Goal: Submit feedback/report problem: Submit feedback/report problem

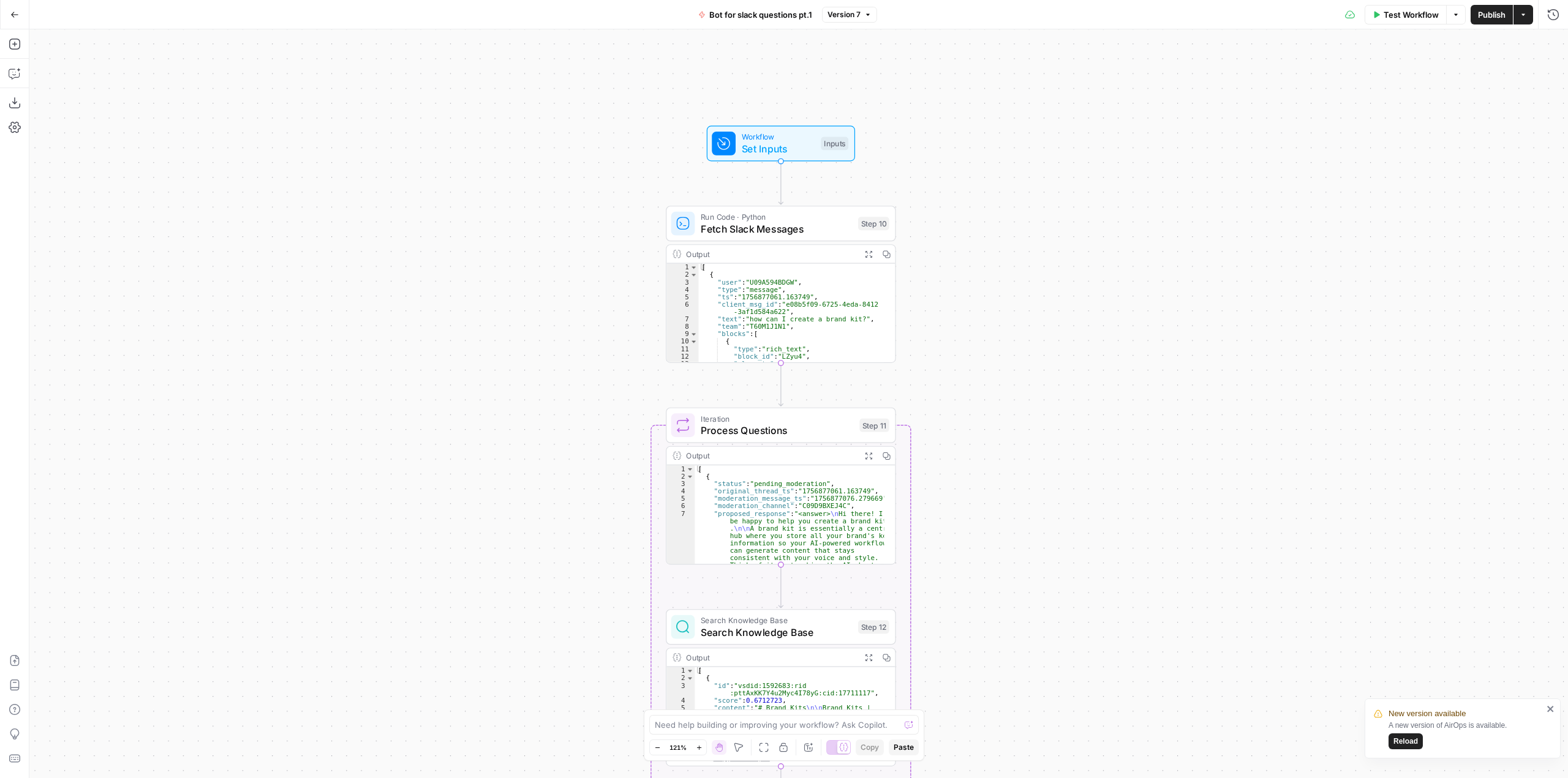
drag, startPoint x: 901, startPoint y: 139, endPoint x: 1033, endPoint y: 242, distance: 167.4
click at [1033, 242] on div "Workflow Set Inputs Inputs Run Code · Python Fetch Slack Messages Step 10 Outpu…" at bounding box center [798, 403] width 1539 height 749
click at [1402, 743] on span "Reload" at bounding box center [1406, 742] width 25 height 11
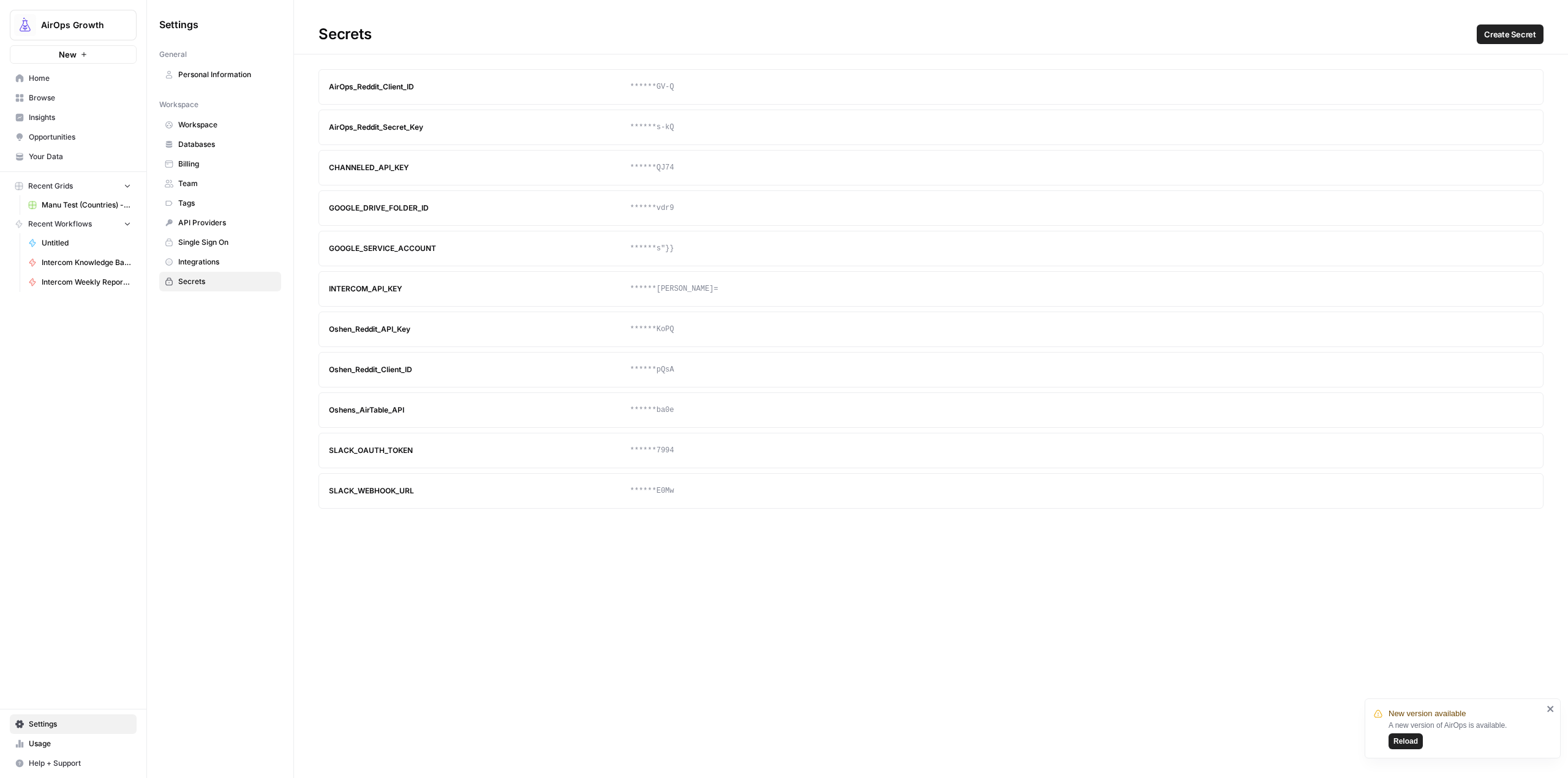
click at [1407, 739] on span "Reload" at bounding box center [1406, 742] width 25 height 11
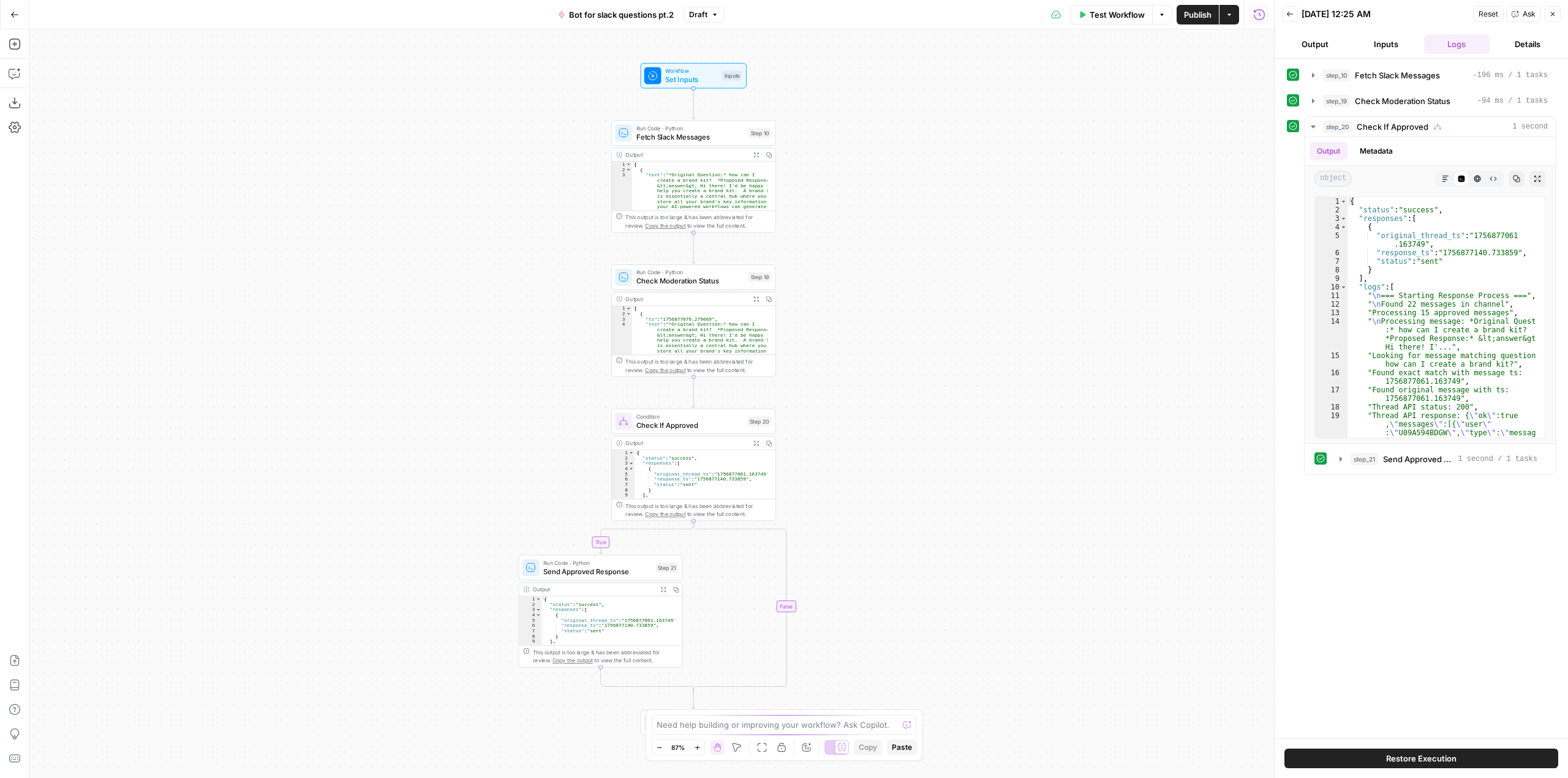
click at [1554, 17] on icon "button" at bounding box center [1553, 13] width 7 height 7
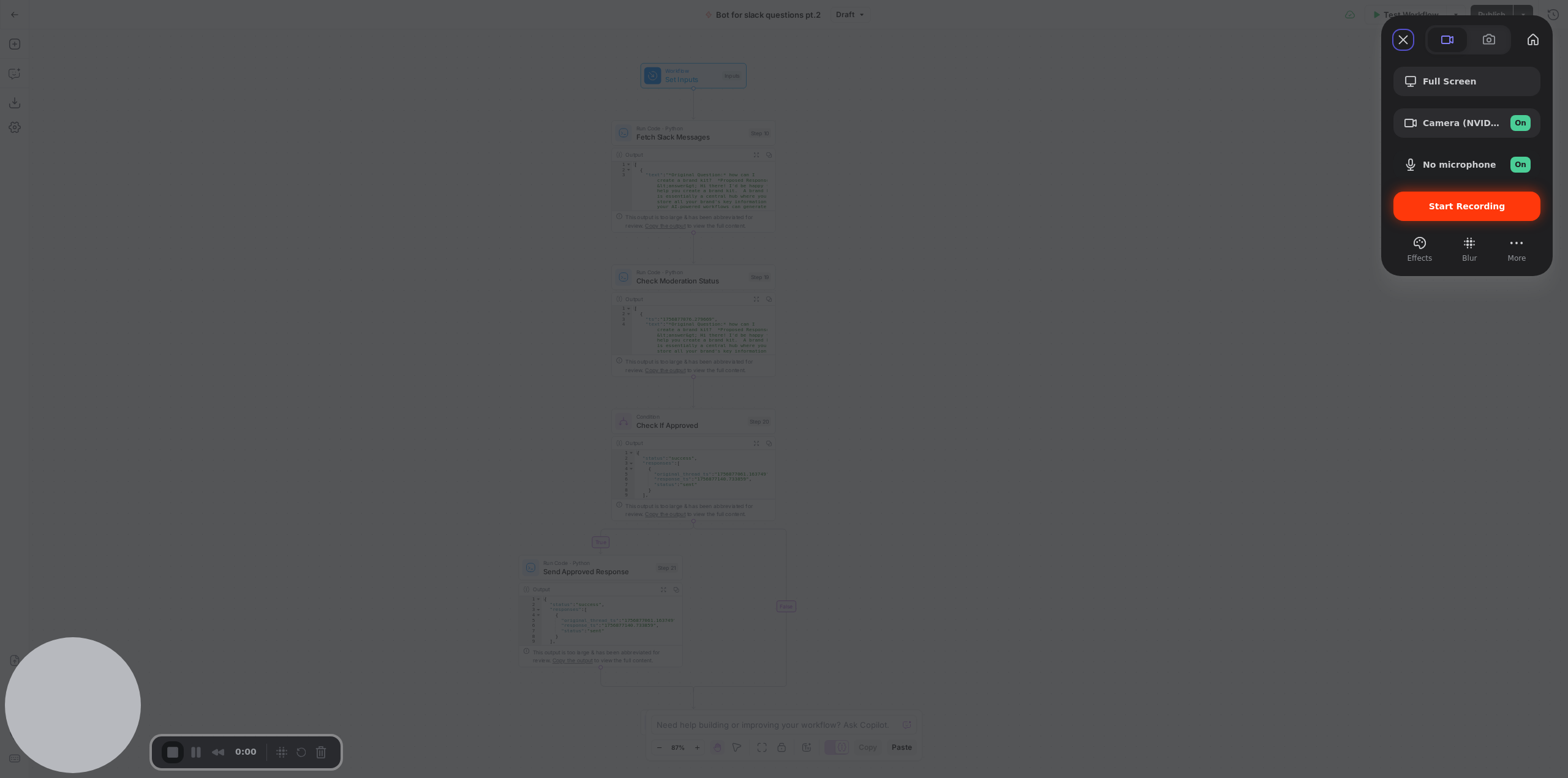
click at [1494, 207] on span "Start Recording" at bounding box center [1467, 206] width 77 height 10
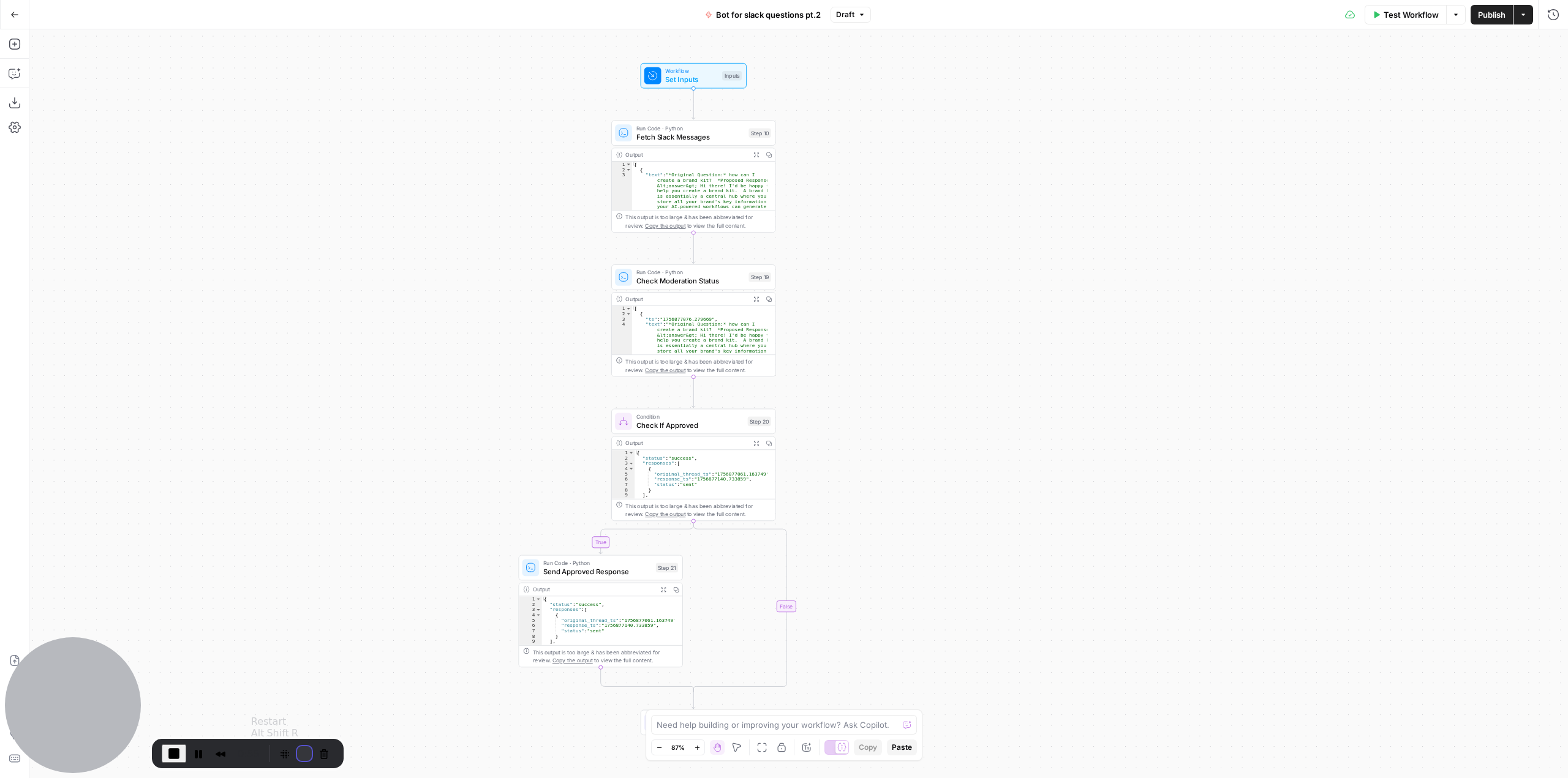
click at [304, 751] on button "Restart Recording" at bounding box center [304, 753] width 15 height 15
click at [297, 756] on button "Restart Recording" at bounding box center [304, 753] width 15 height 15
click at [303, 759] on button "Restart Recording" at bounding box center [304, 753] width 15 height 15
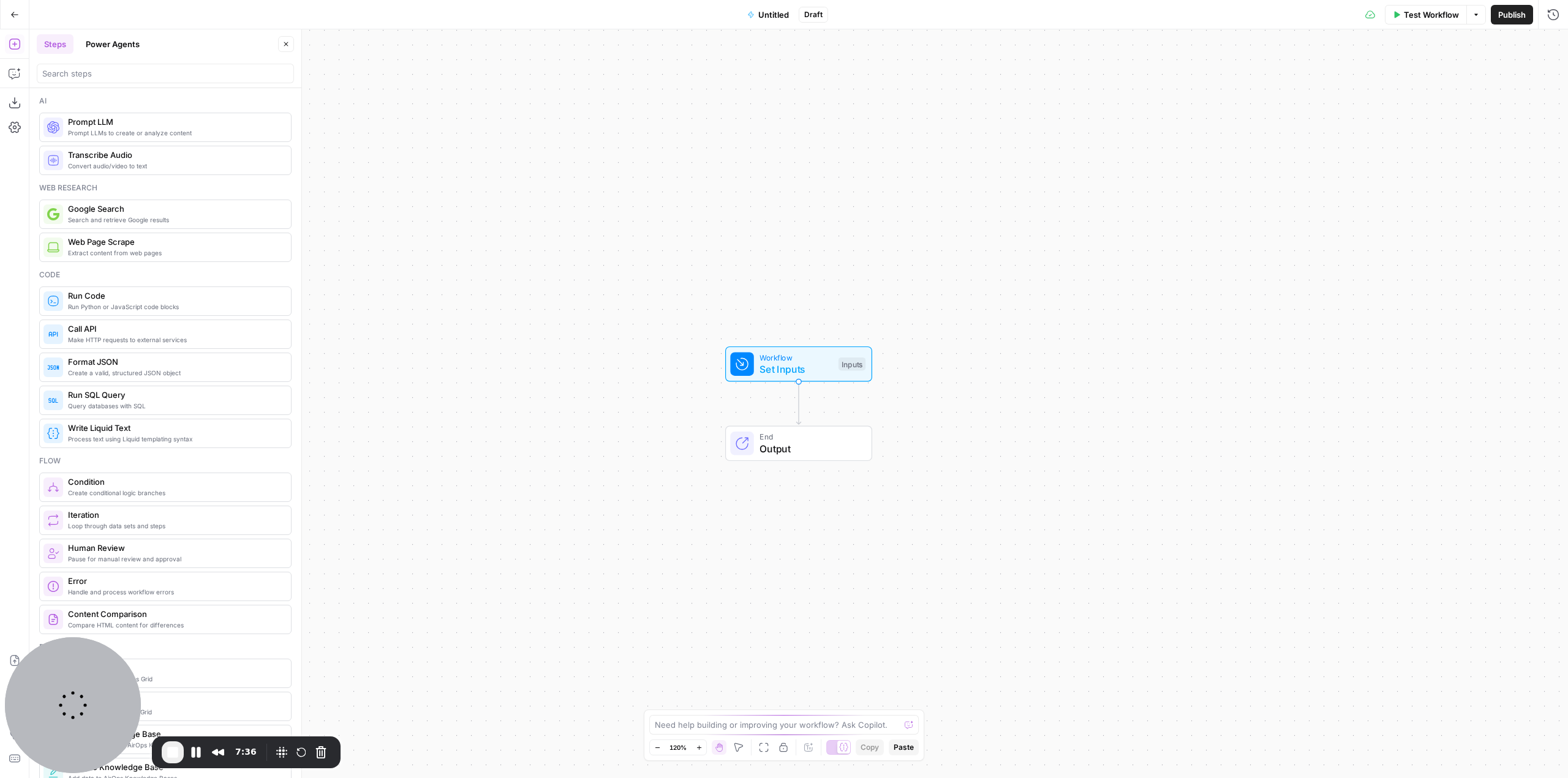
click at [16, 16] on icon "button" at bounding box center [14, 14] width 9 height 9
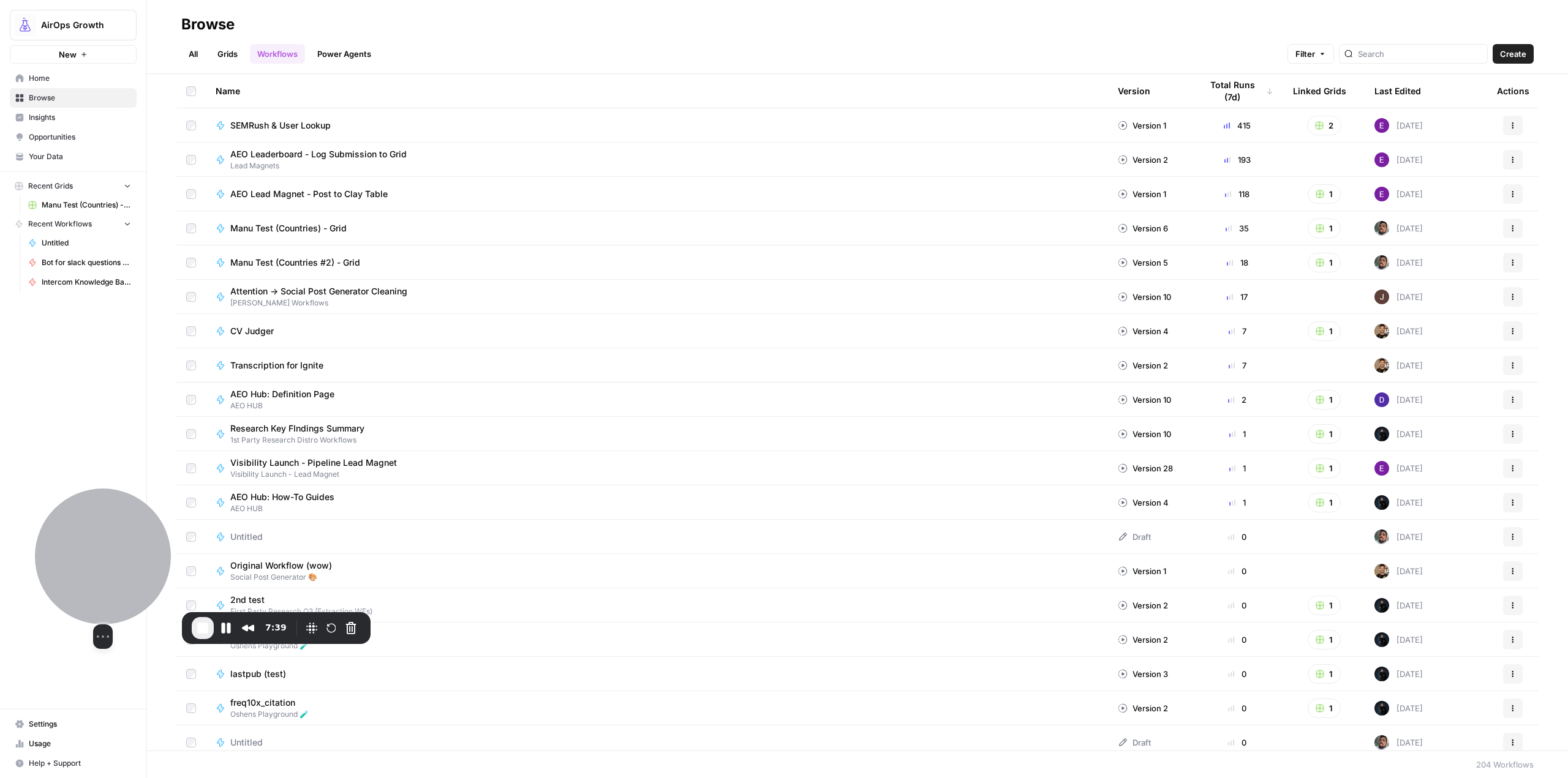
drag, startPoint x: 104, startPoint y: 688, endPoint x: 132, endPoint y: 560, distance: 131.0
click at [132, 560] on div at bounding box center [103, 557] width 136 height 136
click at [69, 729] on span "Settings" at bounding box center [80, 725] width 102 height 11
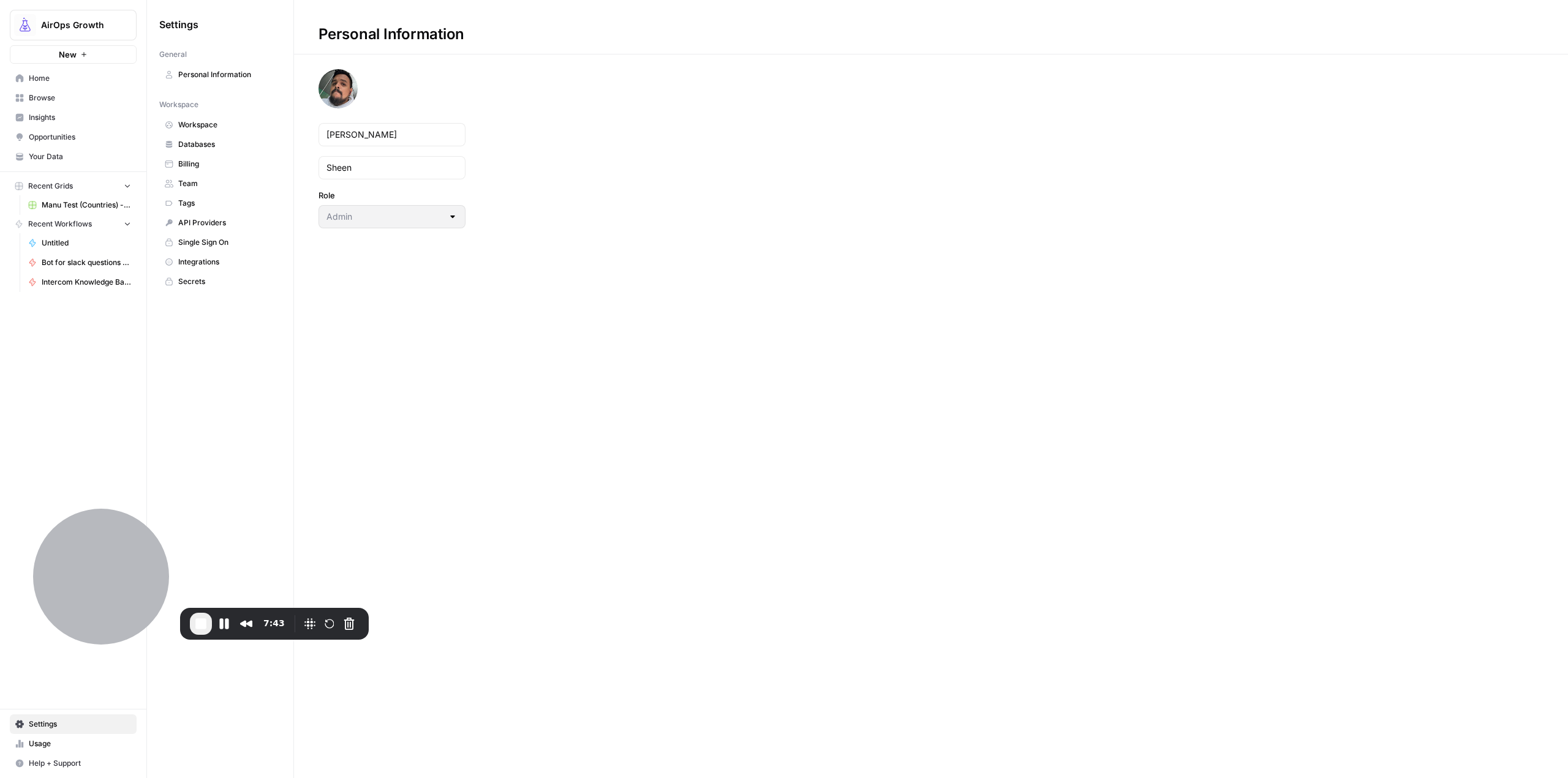
click at [83, 763] on span "Help + Support" at bounding box center [80, 763] width 102 height 11
click at [238, 759] on span "Chat & Support" at bounding box center [204, 758] width 82 height 11
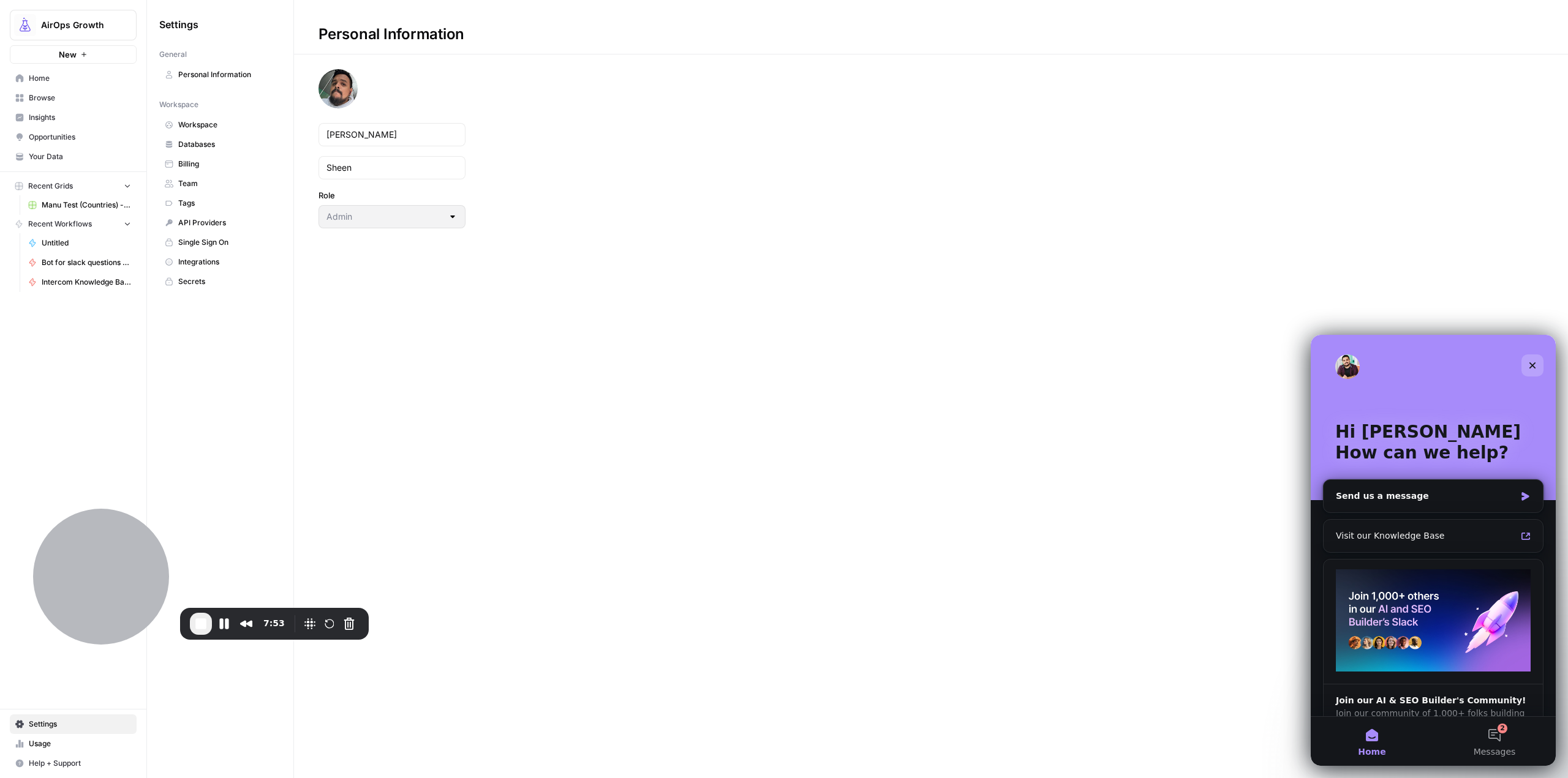
click at [1537, 362] on icon "Close" at bounding box center [1532, 365] width 10 height 10
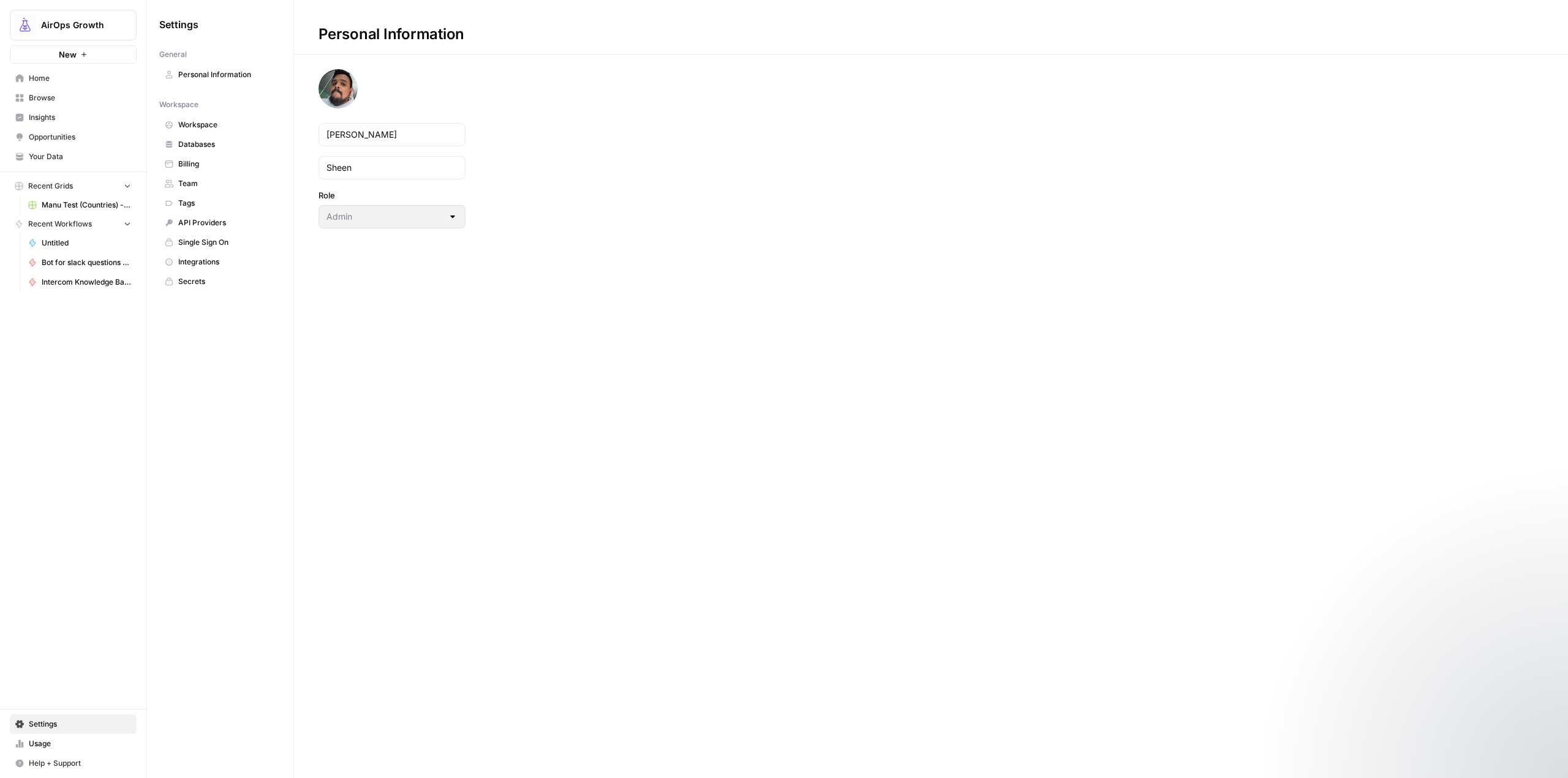
click at [69, 83] on span "Home" at bounding box center [80, 78] width 102 height 11
